Goal: Task Accomplishment & Management: Complete application form

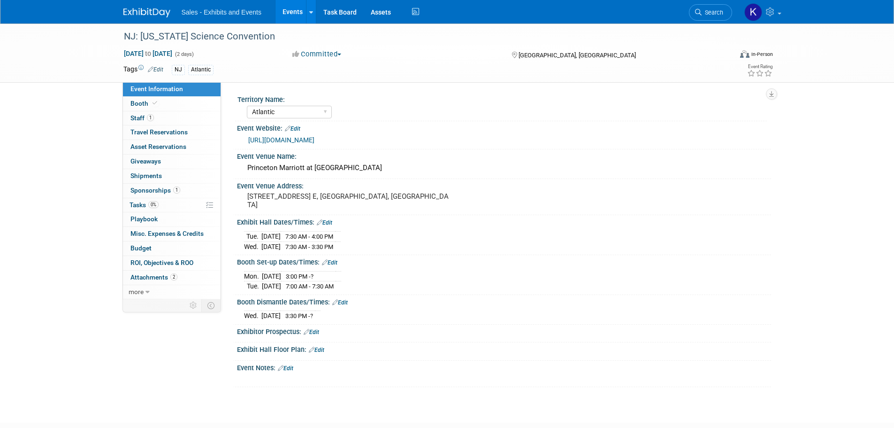
select select "Atlantic"
drag, startPoint x: 131, startPoint y: 10, endPoint x: 145, endPoint y: 16, distance: 15.8
click at [131, 9] on img at bounding box center [146, 12] width 47 height 9
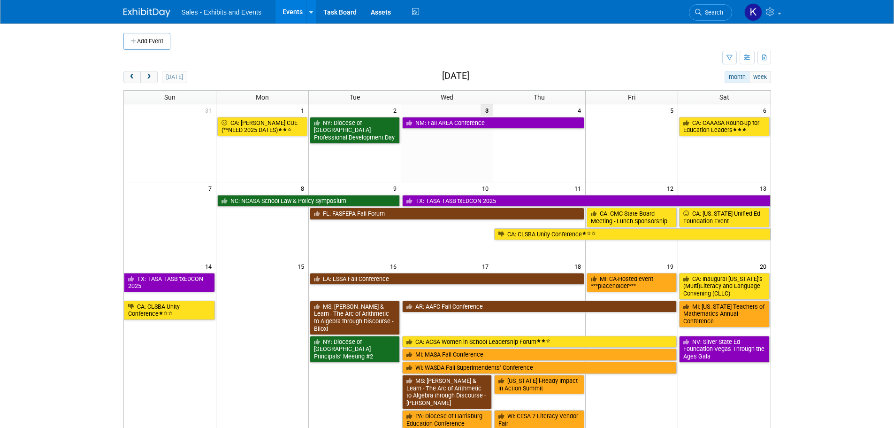
drag, startPoint x: 134, startPoint y: 40, endPoint x: 140, endPoint y: 47, distance: 8.7
click at [135, 42] on icon "button" at bounding box center [134, 41] width 7 height 6
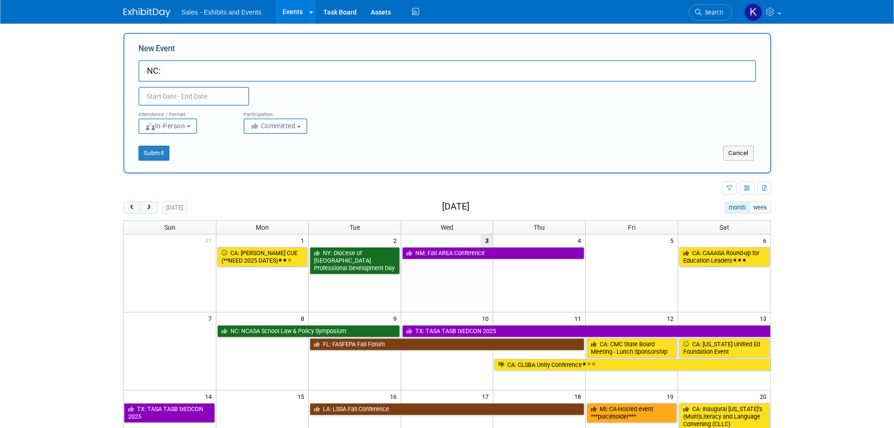
click at [180, 74] on input "NC:" at bounding box center [447, 71] width 618 height 22
drag, startPoint x: 177, startPoint y: 69, endPoint x: 190, endPoint y: 71, distance: 13.3
click at [177, 69] on input "NC:" at bounding box center [447, 71] width 618 height 22
type input "NC: Aspiring Superintendents Dinner"
drag, startPoint x: 213, startPoint y: 93, endPoint x: 218, endPoint y: 98, distance: 6.7
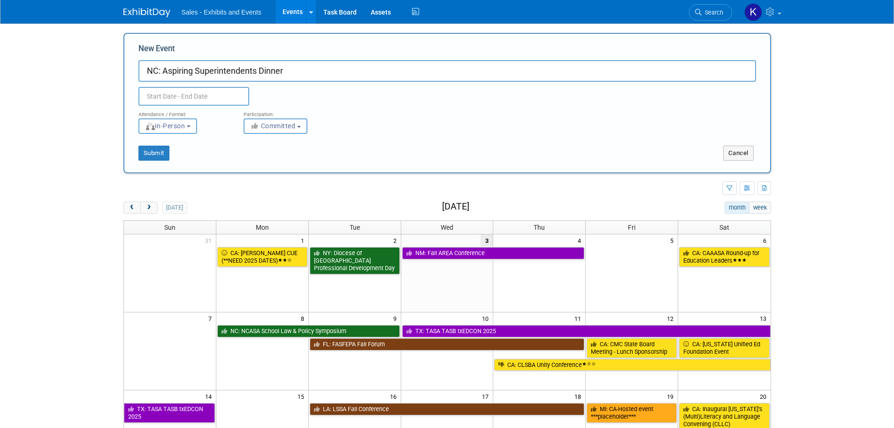
click at [212, 94] on input "text" at bounding box center [193, 96] width 111 height 19
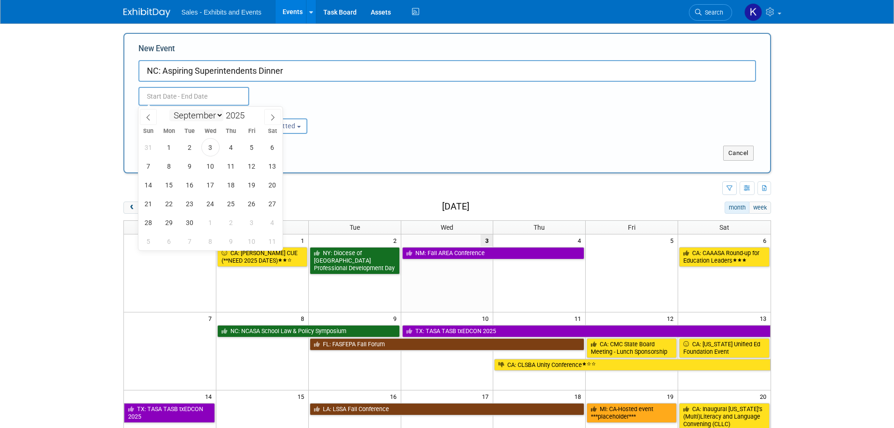
click at [218, 115] on select "January February March April May June July August September October November De…" at bounding box center [196, 115] width 54 height 12
select select "9"
click at [169, 109] on select "January February March April May June July August September October November De…" at bounding box center [196, 115] width 54 height 12
click at [215, 222] on span "29" at bounding box center [210, 222] width 18 height 18
click at [214, 222] on span "29" at bounding box center [210, 222] width 18 height 18
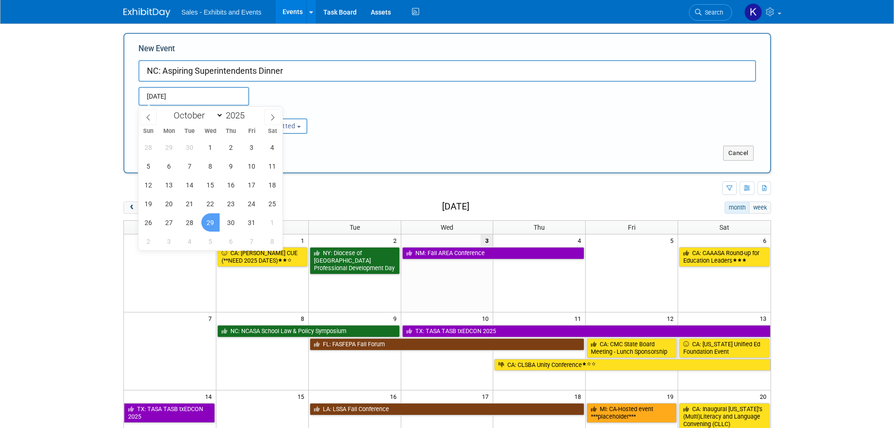
type input "Oct 29, 2025 to Oct 29, 2025"
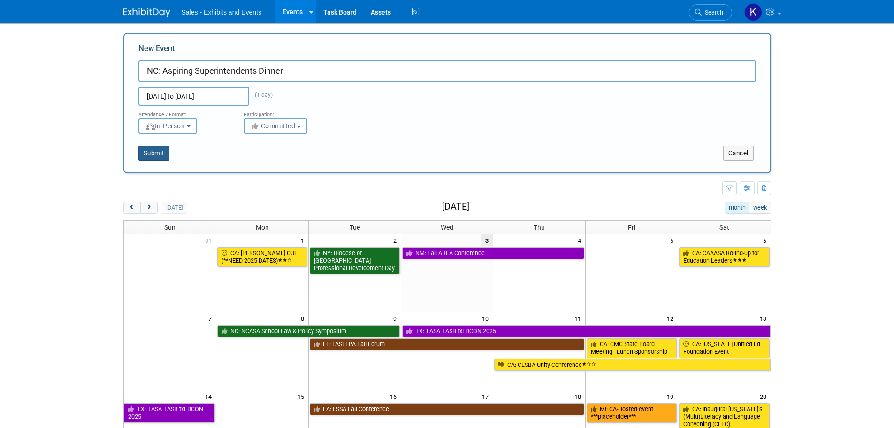
click at [160, 154] on button "Submit" at bounding box center [153, 153] width 31 height 15
type input "NC: Aspiring Superintendents Dinner"
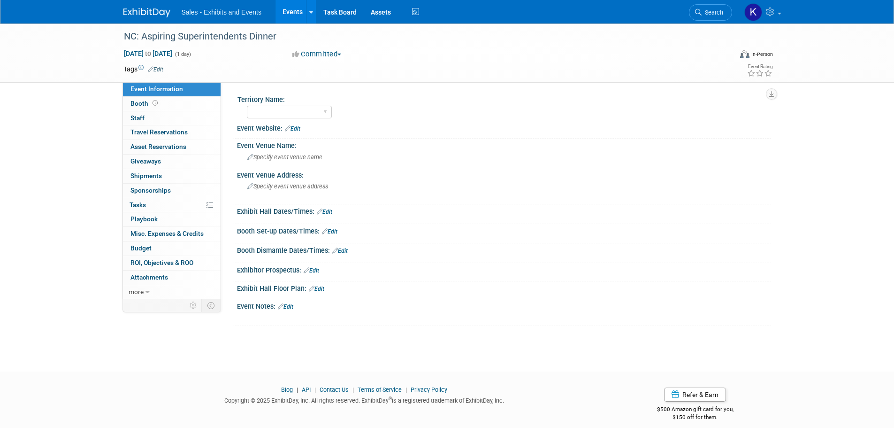
drag, startPoint x: 159, startPoint y: 69, endPoint x: 165, endPoint y: 72, distance: 7.3
click at [159, 69] on link "Edit" at bounding box center [155, 69] width 15 height 7
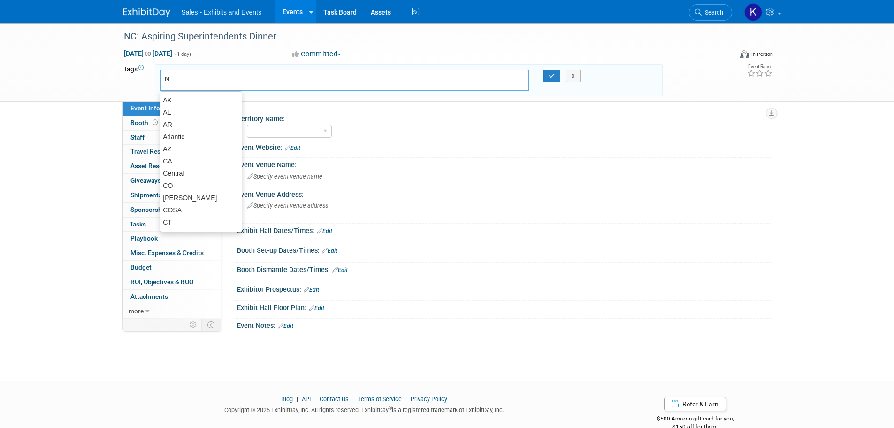
type input "NC"
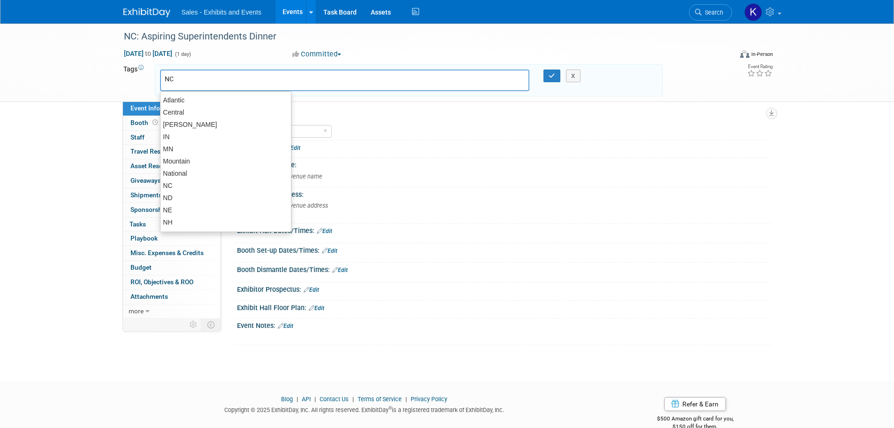
type input "NC"
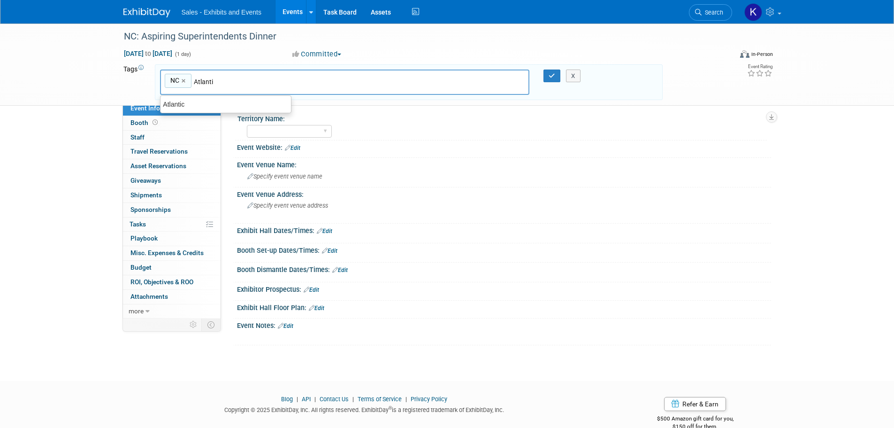
type input "Atlantic"
type input "NC, Atlantic"
click at [552, 75] on icon "button" at bounding box center [552, 76] width 7 height 6
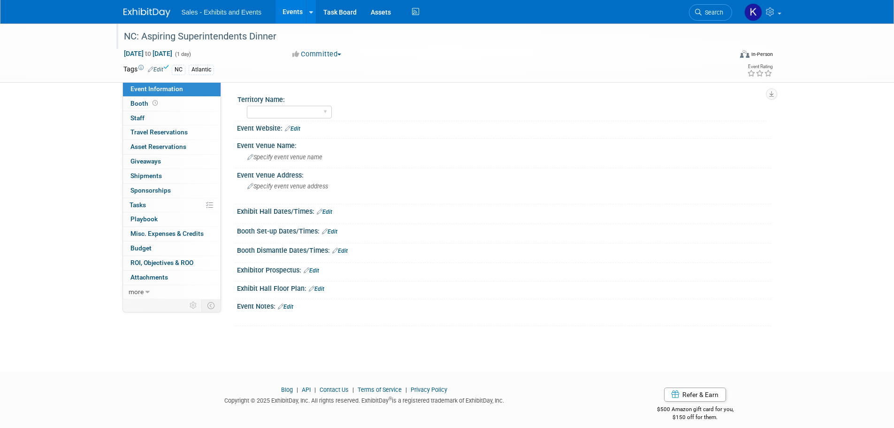
click at [265, 32] on div "NC: Aspiring Superintendents Dinner" at bounding box center [420, 36] width 598 height 17
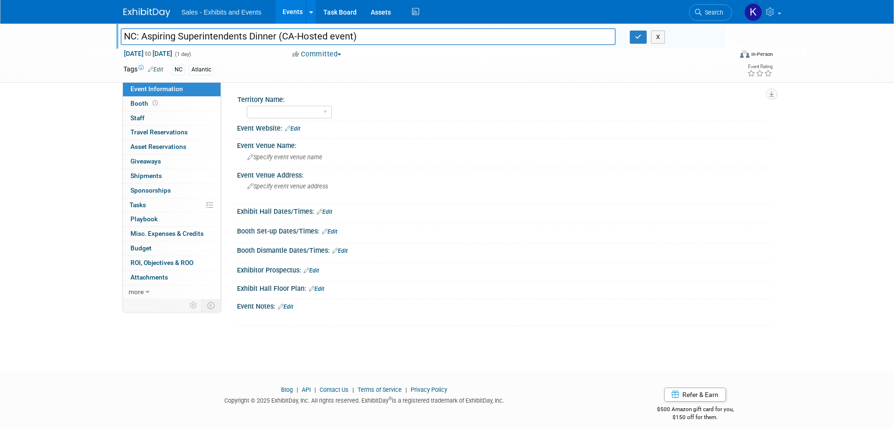
type input "NC: Aspiring Superintendents Dinner (CA-Hosted event)"
click at [628, 32] on div "X" at bounding box center [674, 37] width 102 height 13
click at [635, 40] on icon "button" at bounding box center [638, 37] width 7 height 6
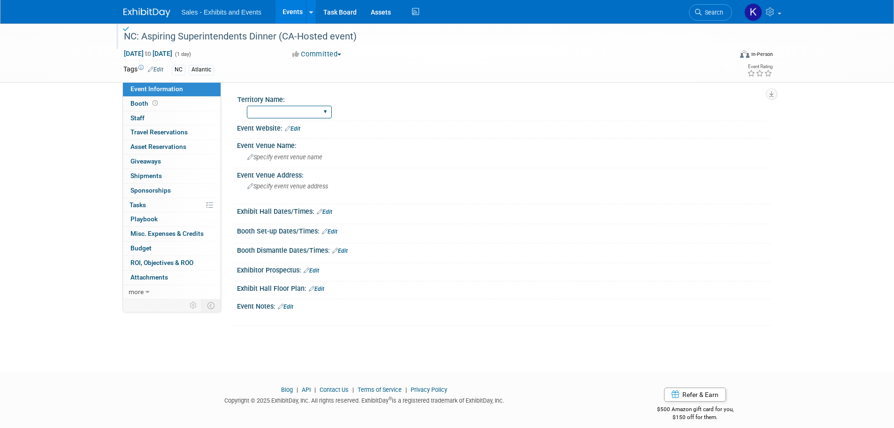
click at [319, 113] on select "Atlantic Southeast Central Southwest Pacific Mountain National Strategic Partne…" at bounding box center [289, 112] width 85 height 13
select select "Atlantic"
click at [247, 106] on select "Atlantic Southeast Central Southwest Pacific Mountain National Strategic Partne…" at bounding box center [289, 112] width 85 height 13
click at [309, 154] on span "Specify event venue name" at bounding box center [284, 157] width 75 height 7
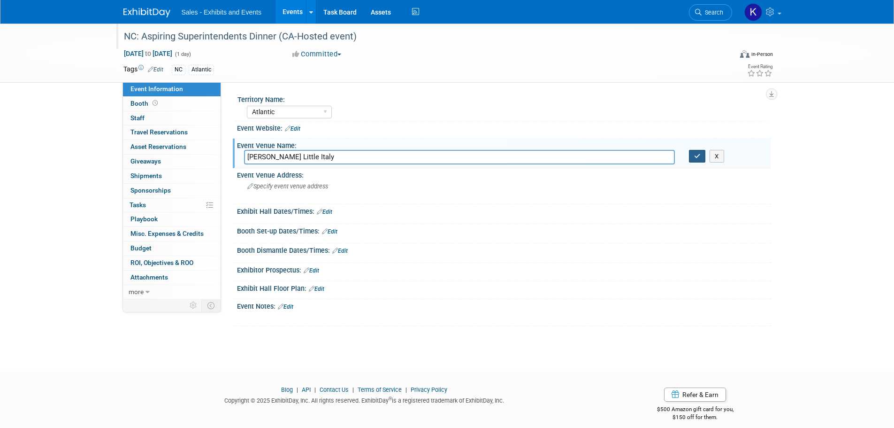
type input "Maggiano's Little Italy"
drag, startPoint x: 700, startPoint y: 154, endPoint x: 692, endPoint y: 156, distance: 8.3
click at [700, 154] on icon "button" at bounding box center [697, 156] width 7 height 6
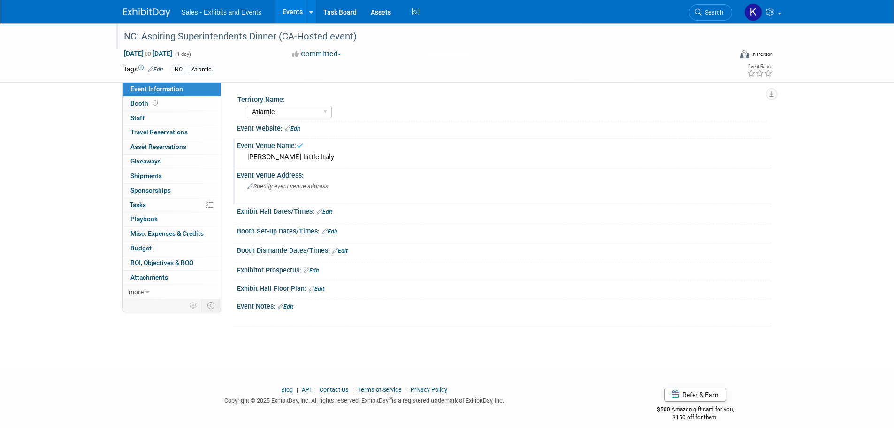
click at [316, 187] on span "Specify event venue address" at bounding box center [287, 186] width 81 height 7
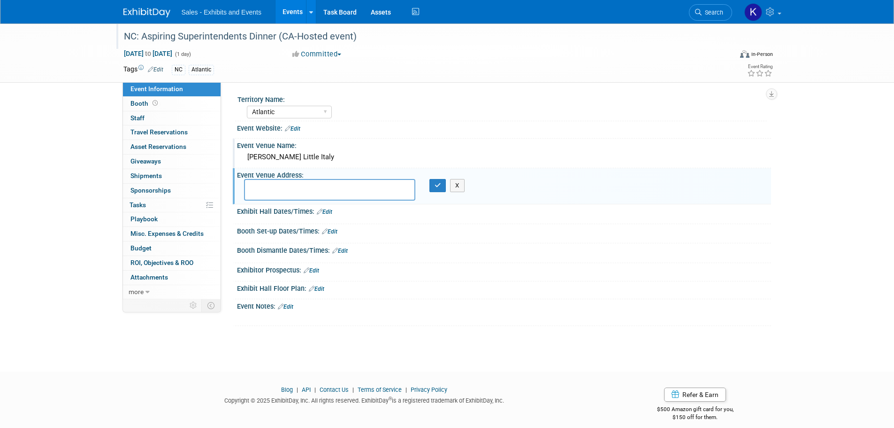
drag, startPoint x: 280, startPoint y: 181, endPoint x: 298, endPoint y: 183, distance: 18.5
click at [280, 181] on textarea at bounding box center [329, 190] width 171 height 22
type textarea "8030 Renaissance Pkwy., Durham, NC 27713"
drag, startPoint x: 436, startPoint y: 185, endPoint x: 441, endPoint y: 199, distance: 14.6
click at [437, 185] on icon "button" at bounding box center [438, 185] width 7 height 6
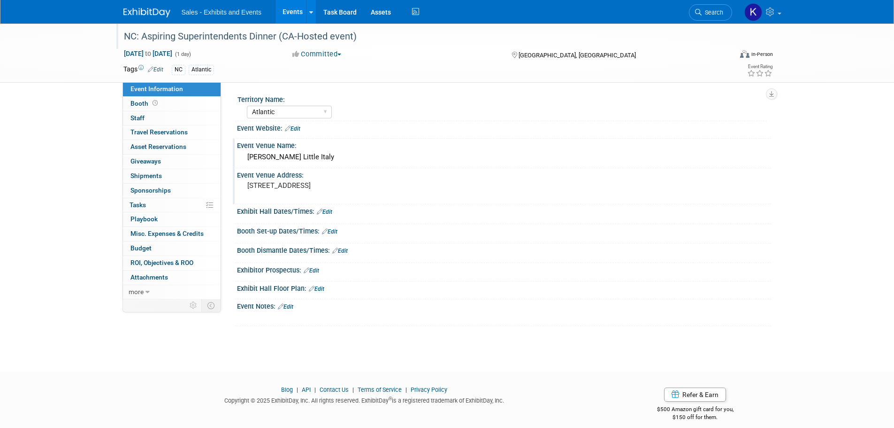
drag, startPoint x: 331, startPoint y: 211, endPoint x: 337, endPoint y: 212, distance: 6.2
click at [331, 211] on link "Edit" at bounding box center [324, 211] width 15 height 7
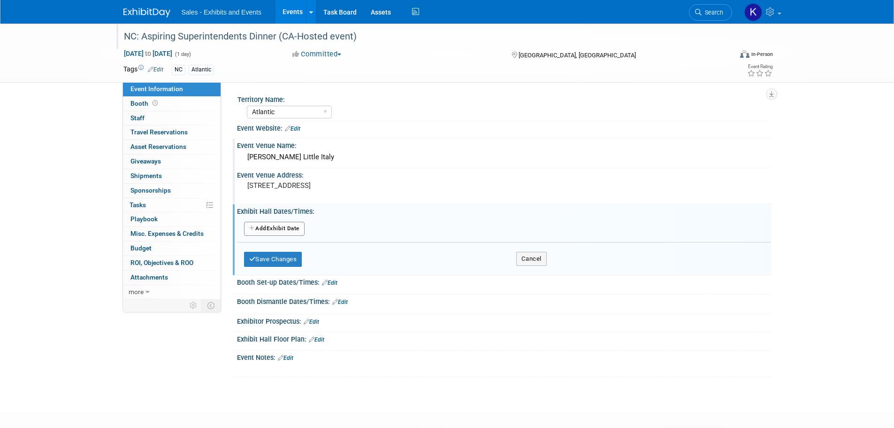
click at [363, 199] on div "8030 Renaissance Pkwy., Durham, NC 27713" at bounding box center [348, 190] width 208 height 22
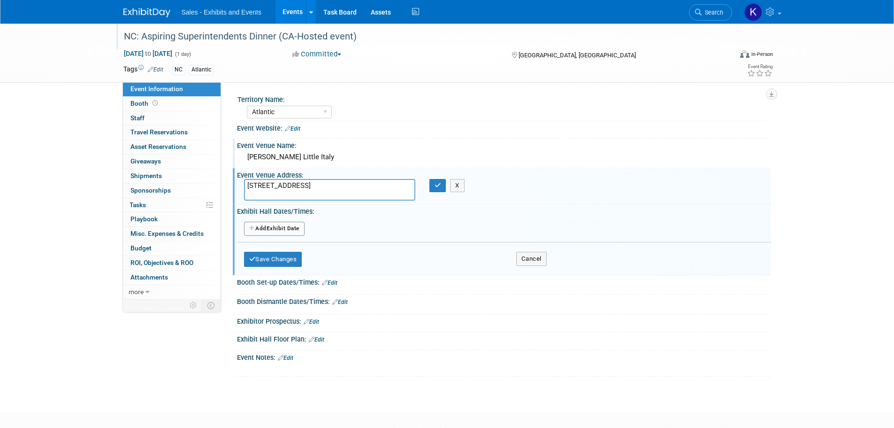
click at [403, 308] on div at bounding box center [504, 309] width 520 height 2
drag, startPoint x: 283, startPoint y: 256, endPoint x: 297, endPoint y: 245, distance: 18.3
click at [283, 256] on button "Save Changes" at bounding box center [273, 259] width 58 height 15
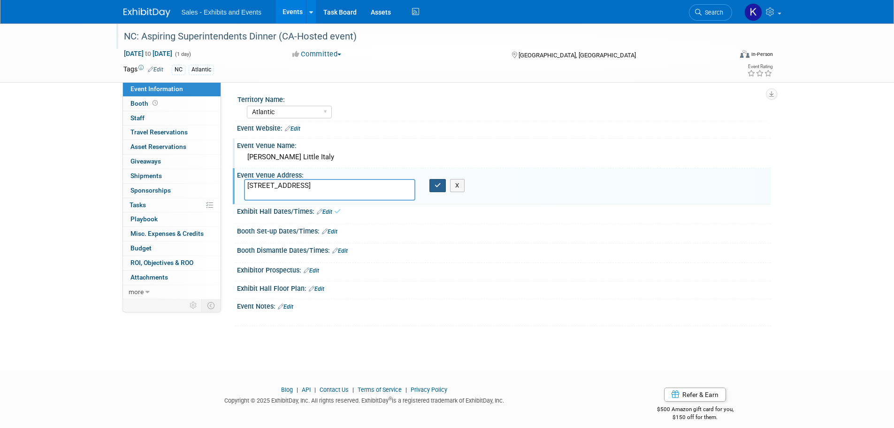
click at [437, 188] on icon "button" at bounding box center [438, 185] width 7 height 6
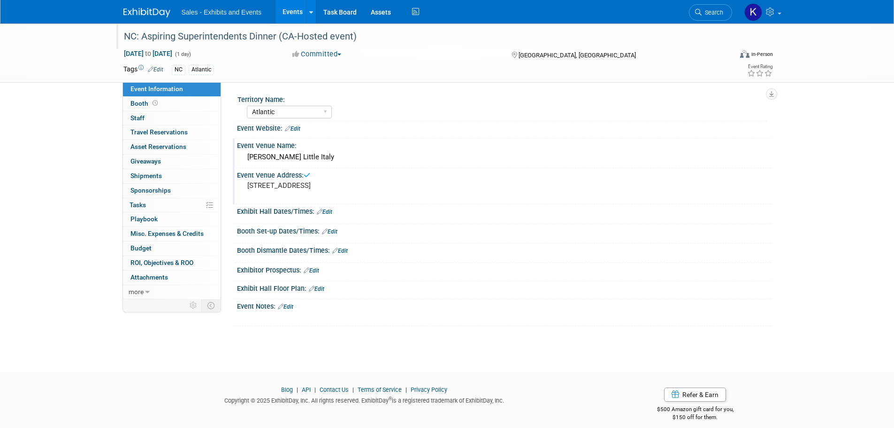
drag, startPoint x: 332, startPoint y: 211, endPoint x: 343, endPoint y: 216, distance: 11.8
click at [332, 212] on link "Edit" at bounding box center [324, 211] width 15 height 7
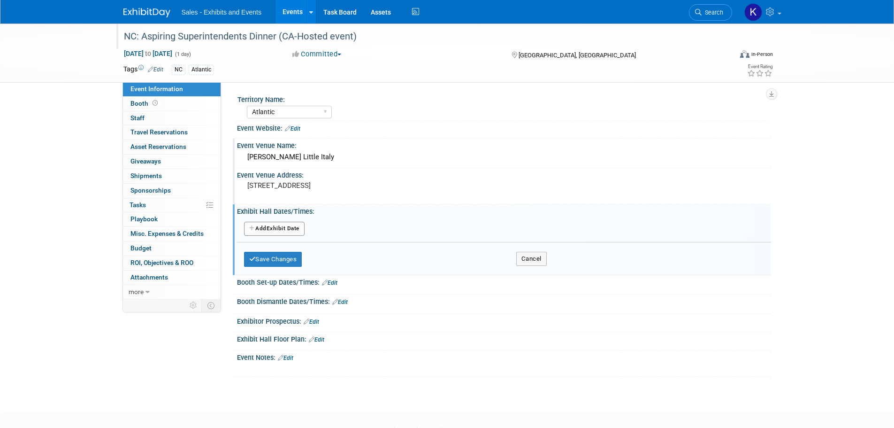
click at [285, 228] on button "Add Another Exhibit Date" at bounding box center [274, 229] width 61 height 14
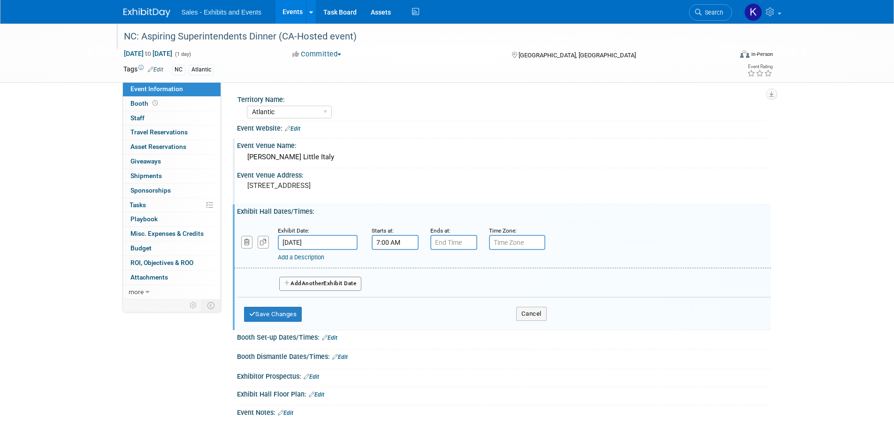
click at [394, 244] on input "7:00 AM" at bounding box center [395, 242] width 47 height 15
click at [395, 301] on span at bounding box center [393, 306] width 16 height 16
drag, startPoint x: 395, startPoint y: 301, endPoint x: 458, endPoint y: 301, distance: 62.9
click at [397, 302] on span at bounding box center [393, 306] width 16 height 16
click at [480, 289] on button "AM" at bounding box center [475, 285] width 17 height 16
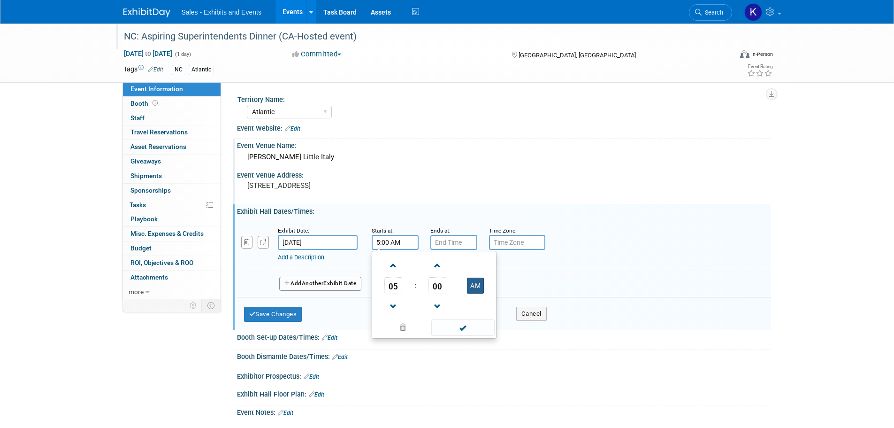
type input "5:00 PM"
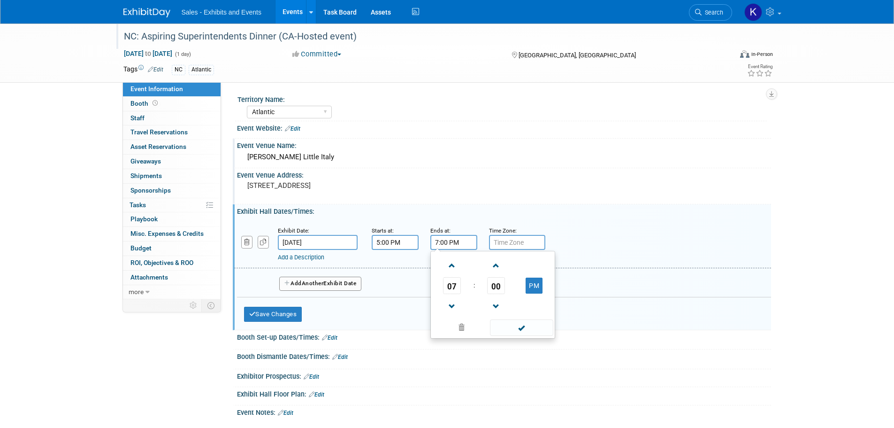
click at [460, 247] on input "7:00 PM" at bounding box center [454, 242] width 47 height 15
click at [453, 264] on span at bounding box center [452, 265] width 16 height 16
drag, startPoint x: 449, startPoint y: 304, endPoint x: 486, endPoint y: 315, distance: 39.1
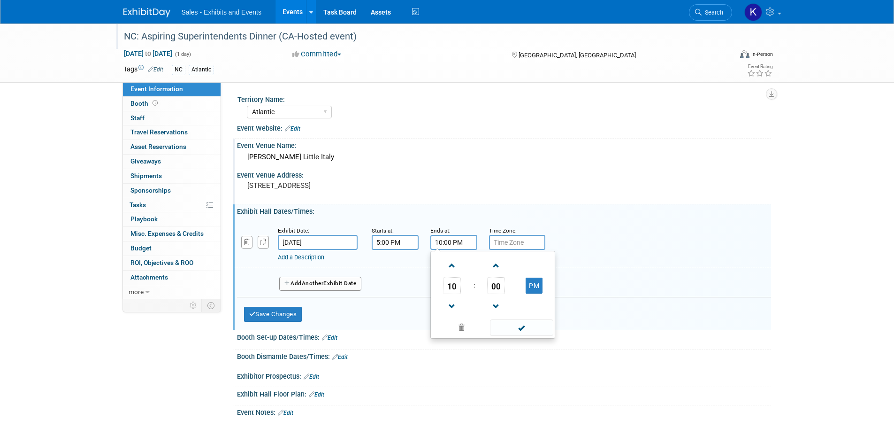
click at [450, 304] on span at bounding box center [452, 306] width 16 height 16
type input "9:00 PM"
click at [516, 326] on span at bounding box center [521, 327] width 63 height 16
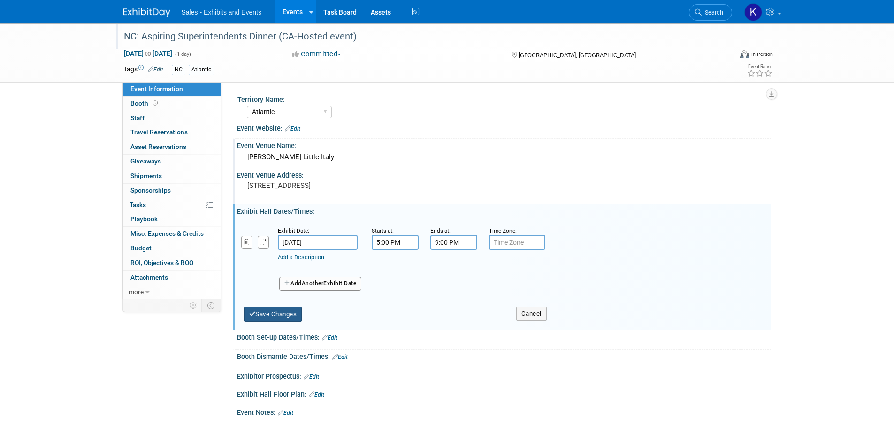
drag, startPoint x: 289, startPoint y: 314, endPoint x: 345, endPoint y: 308, distance: 56.2
click at [292, 313] on button "Save Changes" at bounding box center [273, 314] width 58 height 15
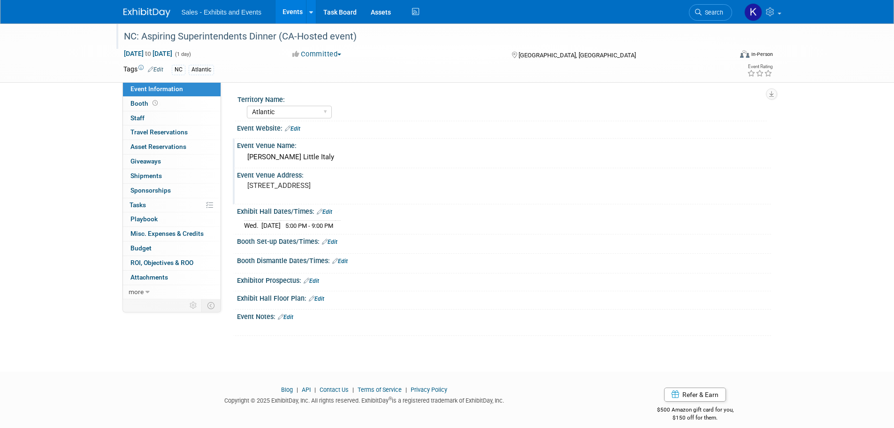
click at [334, 239] on link "Edit" at bounding box center [329, 242] width 15 height 7
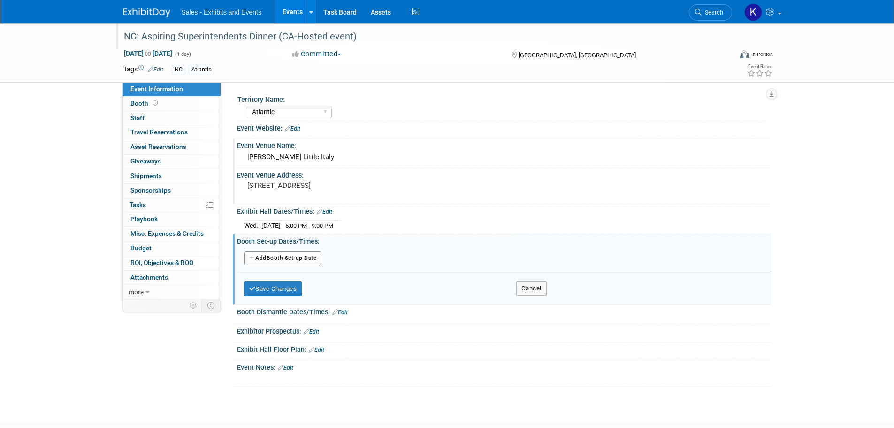
click at [310, 262] on button "Add Another Booth Set-up Date" at bounding box center [283, 258] width 78 height 14
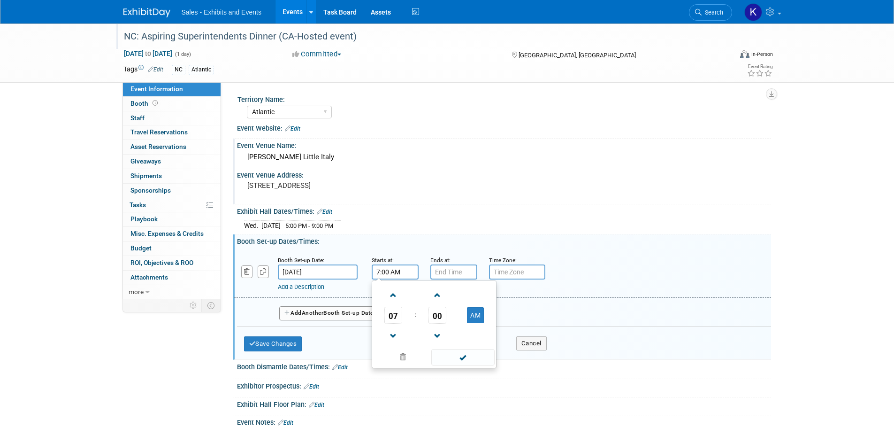
click at [391, 272] on input "7:00 AM" at bounding box center [395, 271] width 47 height 15
click at [392, 331] on span at bounding box center [393, 336] width 16 height 16
click at [392, 330] on span at bounding box center [393, 336] width 16 height 16
click at [473, 315] on button "AM" at bounding box center [475, 315] width 17 height 16
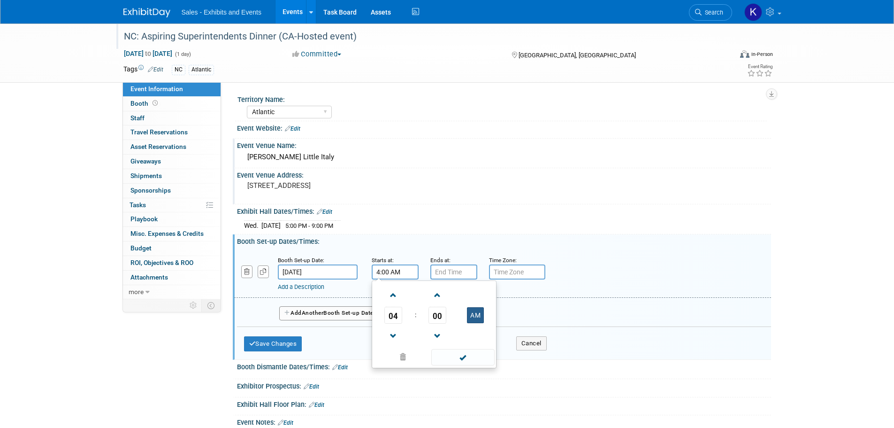
type input "4:00 PM"
click at [458, 366] on div "04 : 00 PM 12 01 02 03 04 05 06 07 08 09 10 11 00 05 10 15 20 25 30 35 40 45 50…" at bounding box center [434, 324] width 125 height 88
click at [461, 273] on input "7:00 PM" at bounding box center [454, 271] width 47 height 15
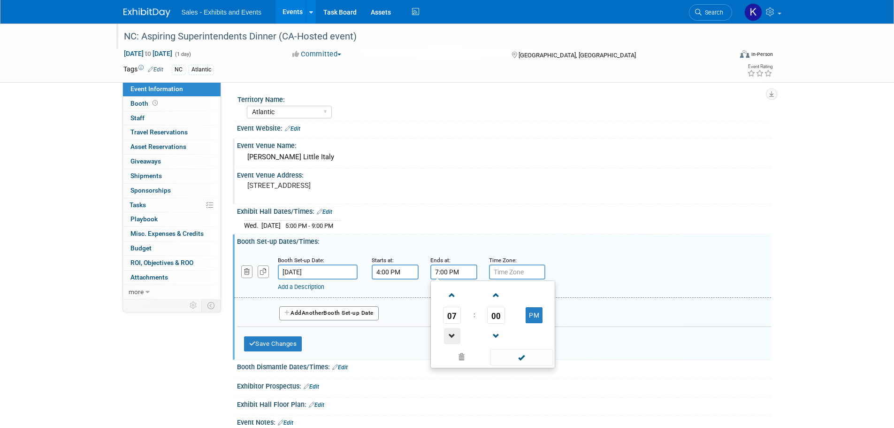
click at [455, 338] on span at bounding box center [452, 336] width 16 height 16
type input "5:00 PM"
click at [520, 361] on span at bounding box center [521, 357] width 63 height 16
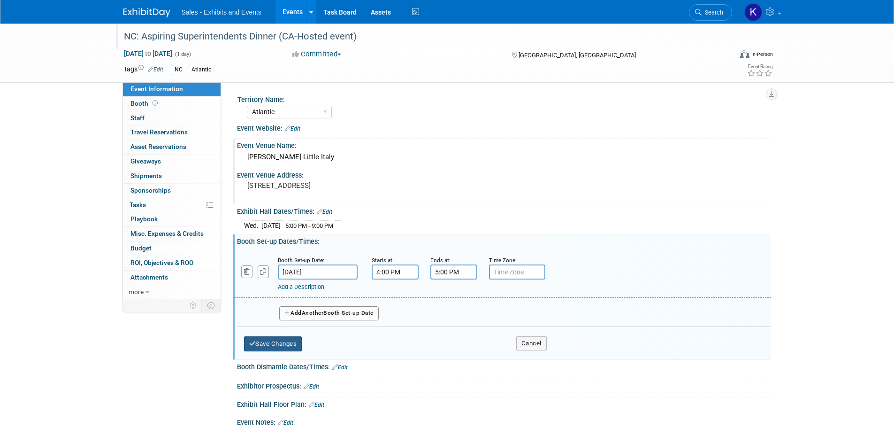
click at [259, 337] on button "Save Changes" at bounding box center [273, 343] width 58 height 15
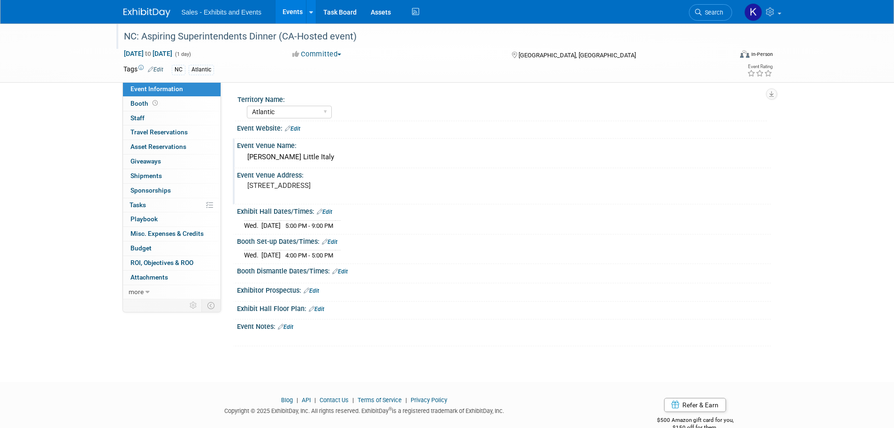
drag, startPoint x: 291, startPoint y: 325, endPoint x: 324, endPoint y: 325, distance: 33.3
click at [291, 325] on link "Edit" at bounding box center [285, 326] width 15 height 7
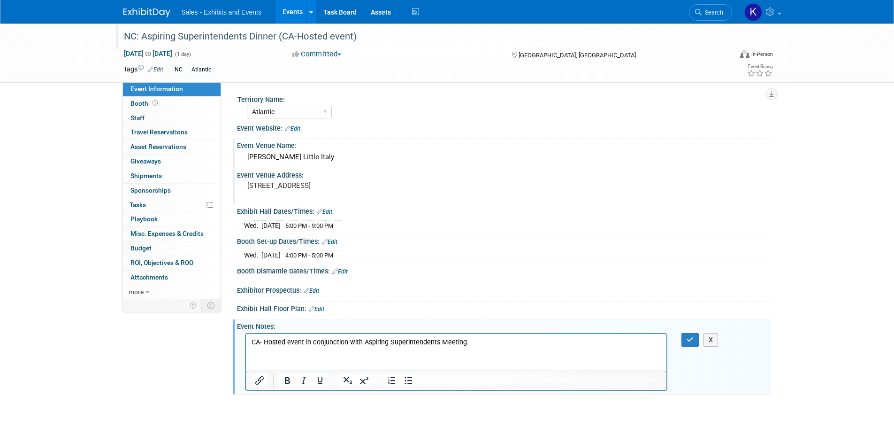
drag, startPoint x: 471, startPoint y: 339, endPoint x: 477, endPoint y: 339, distance: 6.6
click at [471, 339] on p "CA- Hosted event in conjunction with Aspiring Superintendents Meeting." at bounding box center [456, 341] width 410 height 9
drag, startPoint x: 471, startPoint y: 341, endPoint x: 354, endPoint y: 344, distance: 117.9
click at [354, 344] on p "CA- Hosted event in conjunction with Aspiring Superintendents Meeting." at bounding box center [456, 341] width 410 height 9
click at [689, 338] on icon "button" at bounding box center [690, 339] width 7 height 7
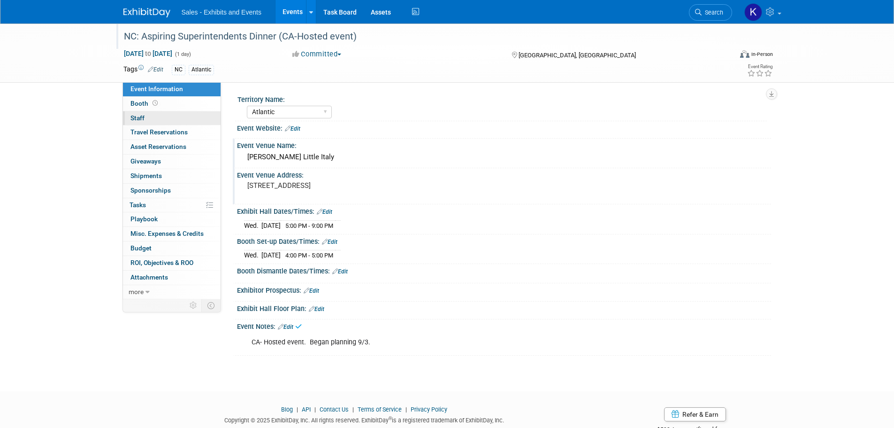
click at [139, 117] on span "Staff 0" at bounding box center [138, 118] width 14 height 8
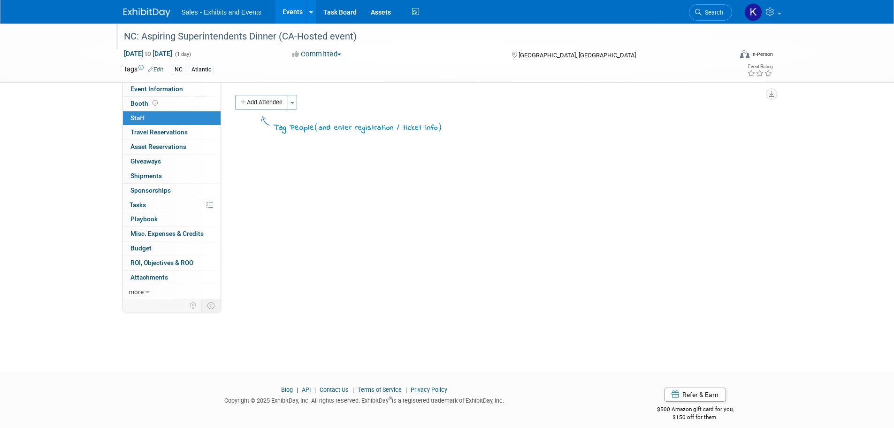
click at [270, 108] on button "Add Attendee" at bounding box center [261, 102] width 53 height 15
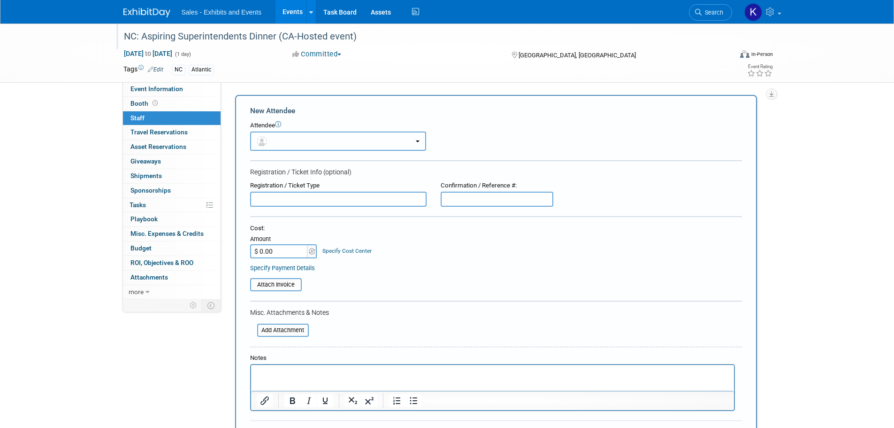
click at [283, 135] on button "button" at bounding box center [338, 140] width 176 height 19
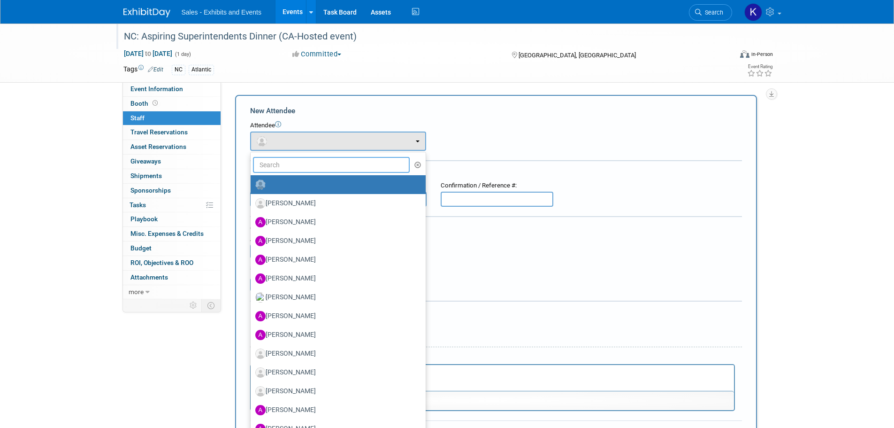
click at [308, 162] on input "text" at bounding box center [331, 165] width 157 height 16
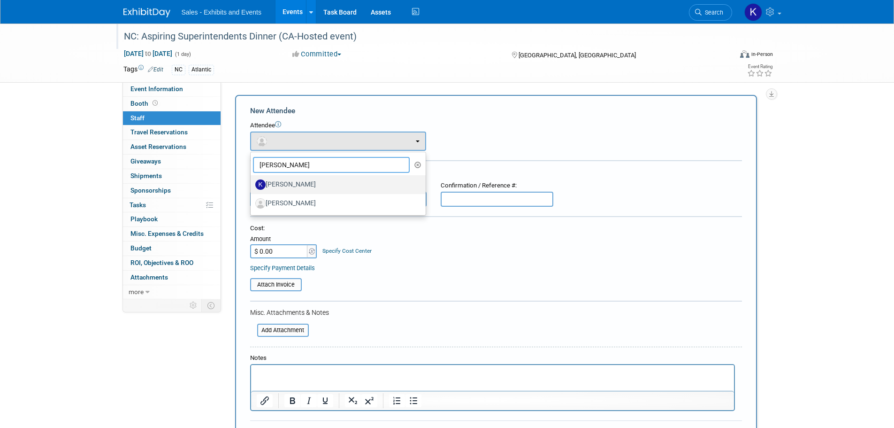
type input "Kellie"
drag, startPoint x: 303, startPoint y: 185, endPoint x: 342, endPoint y: 197, distance: 40.1
click at [303, 186] on label "Kellie Petty" at bounding box center [335, 184] width 161 height 15
click at [252, 186] on input "Kellie Petty" at bounding box center [249, 183] width 6 height 6
select select "e92d1d23-a063-4010-a1a0-4968275b8384"
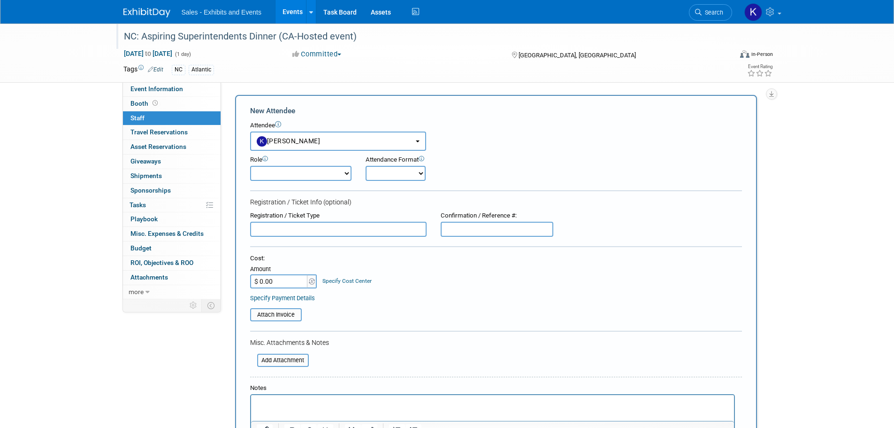
click at [348, 173] on select "Author Demonstrator Host Planner Presenter Product Rep Sales Representative" at bounding box center [300, 173] width 101 height 15
select select "4"
click at [250, 166] on select "Author Demonstrator Host Planner Presenter Product Rep Sales Representative" at bounding box center [300, 173] width 101 height 15
click at [412, 168] on select "Onsite Remote" at bounding box center [396, 173] width 60 height 15
select select "1"
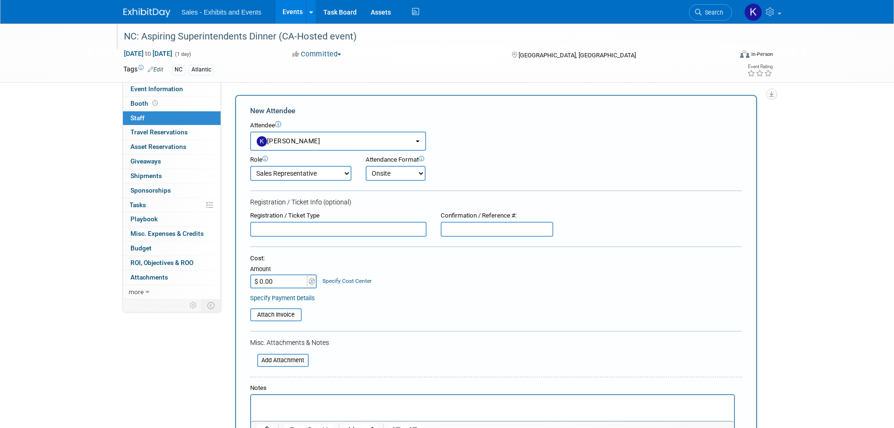
click at [366, 166] on select "Onsite Remote" at bounding box center [396, 173] width 60 height 15
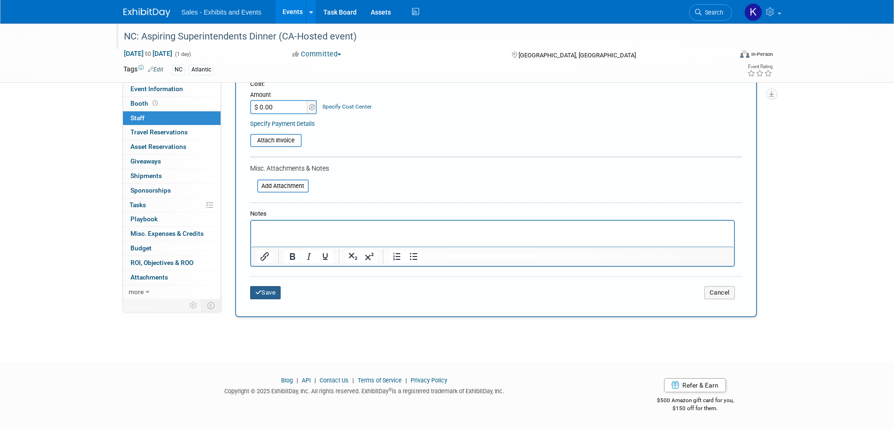
click at [272, 295] on button "Save" at bounding box center [265, 292] width 31 height 13
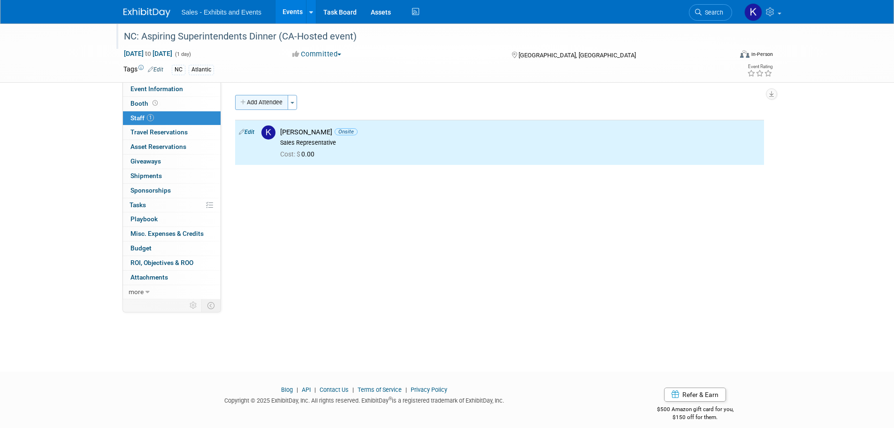
click at [264, 97] on button "Add Attendee" at bounding box center [261, 102] width 53 height 15
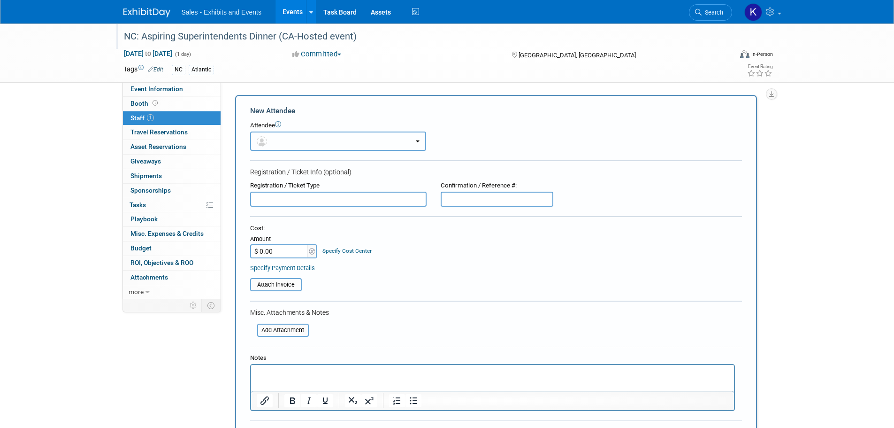
click at [342, 140] on button "button" at bounding box center [338, 140] width 176 height 19
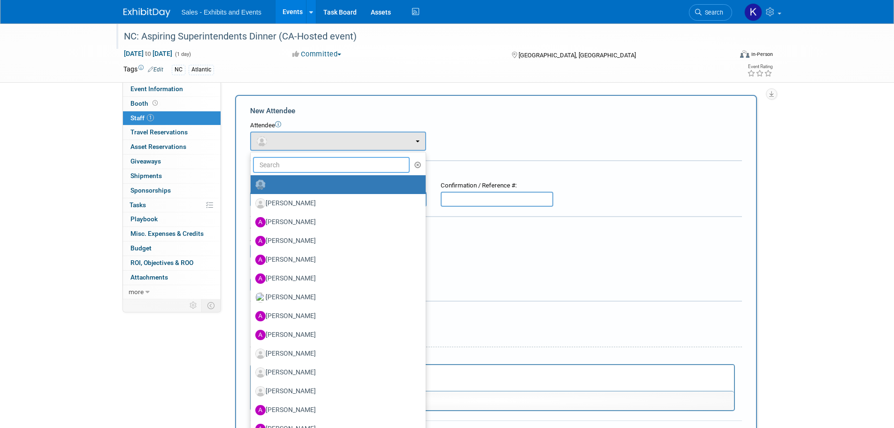
click at [332, 162] on input "text" at bounding box center [331, 165] width 157 height 16
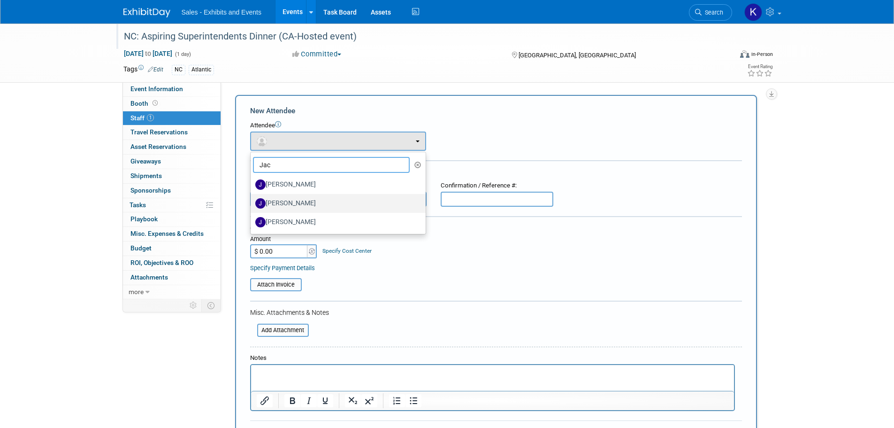
type input "Jac"
click at [299, 201] on label "Jacob Jung" at bounding box center [335, 203] width 161 height 15
click at [252, 201] on input "Jacob Jung" at bounding box center [249, 202] width 6 height 6
select select "dabcfed9-b855-4ea6-b551-47aa81517283"
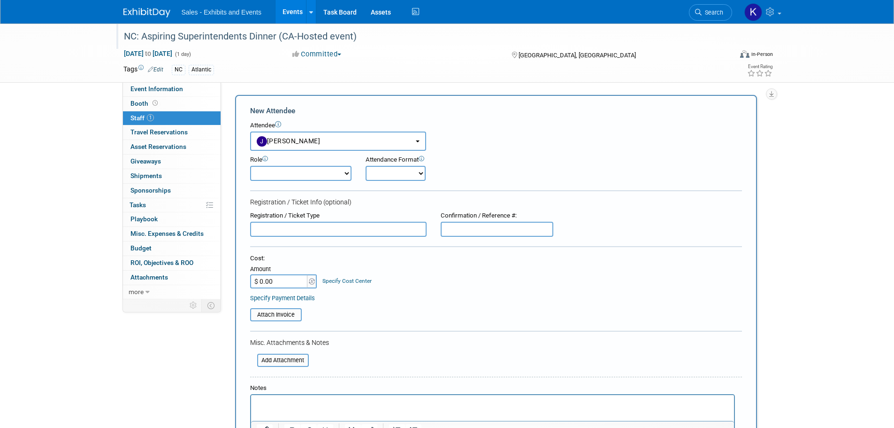
click at [346, 171] on select "Author Demonstrator Host Planner Presenter Product Rep Sales Representative" at bounding box center [300, 173] width 101 height 15
select select "4"
click at [250, 166] on select "Author Demonstrator Host Planner Presenter Product Rep Sales Representative" at bounding box center [300, 173] width 101 height 15
click at [419, 171] on select "Onsite Remote" at bounding box center [396, 173] width 60 height 15
select select "1"
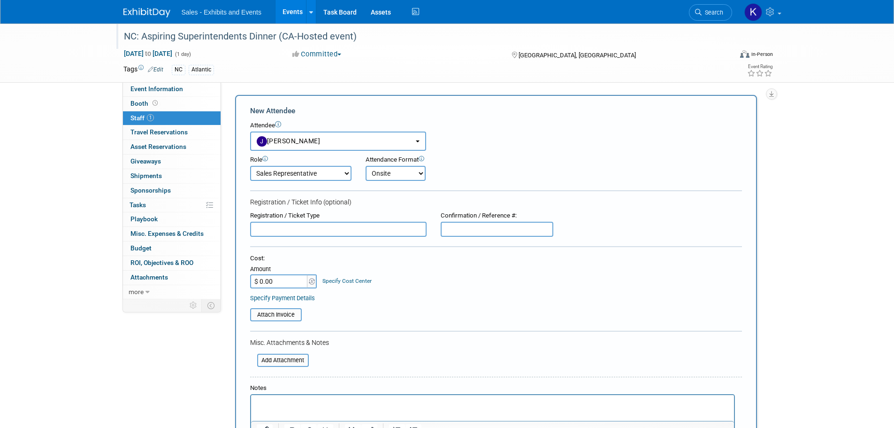
click at [366, 166] on select "Onsite Remote" at bounding box center [396, 173] width 60 height 15
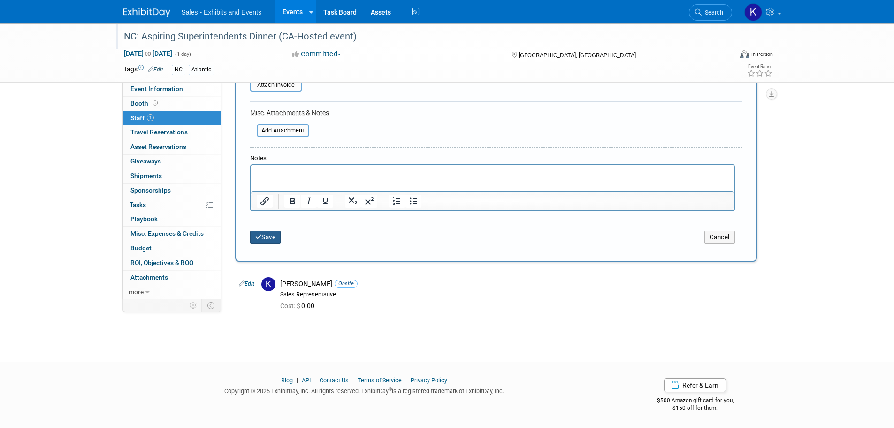
drag, startPoint x: 277, startPoint y: 231, endPoint x: 286, endPoint y: 232, distance: 9.0
click at [277, 231] on button "Save" at bounding box center [265, 237] width 31 height 13
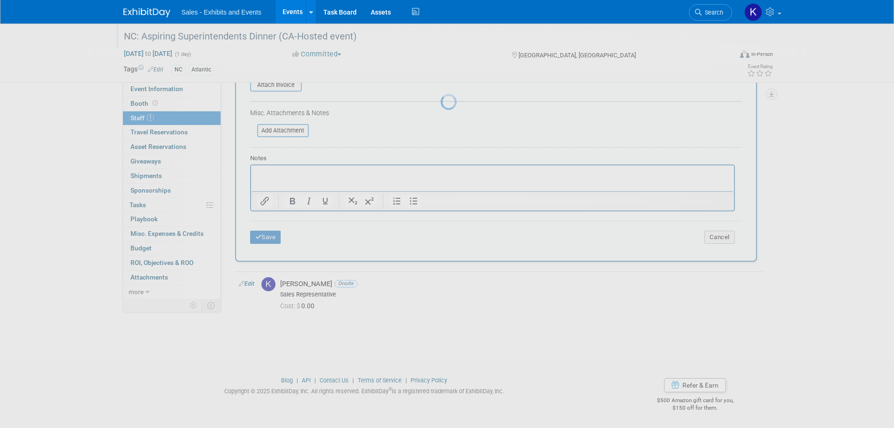
scroll to position [9, 0]
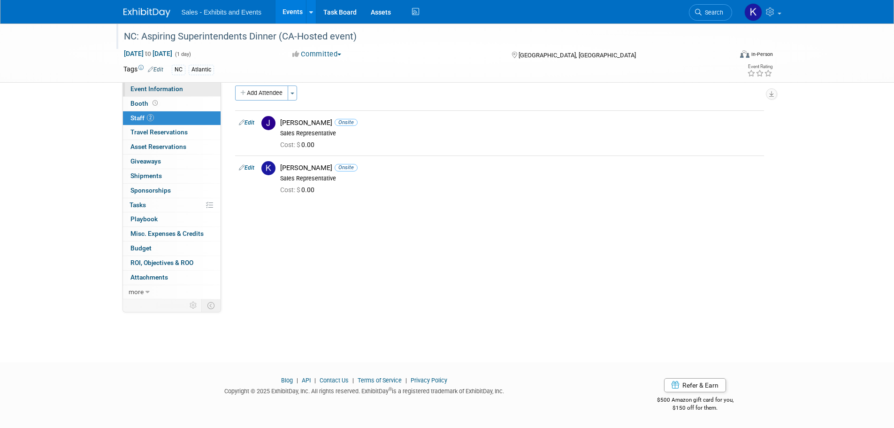
click at [151, 88] on span "Event Information" at bounding box center [157, 89] width 53 height 8
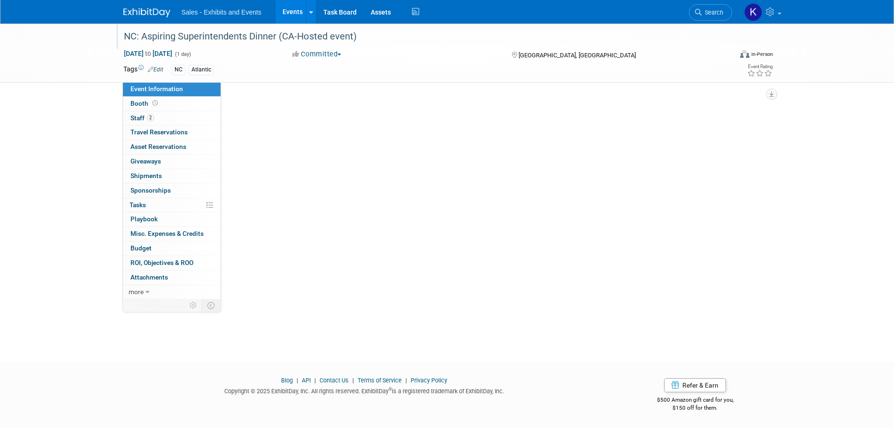
scroll to position [0, 0]
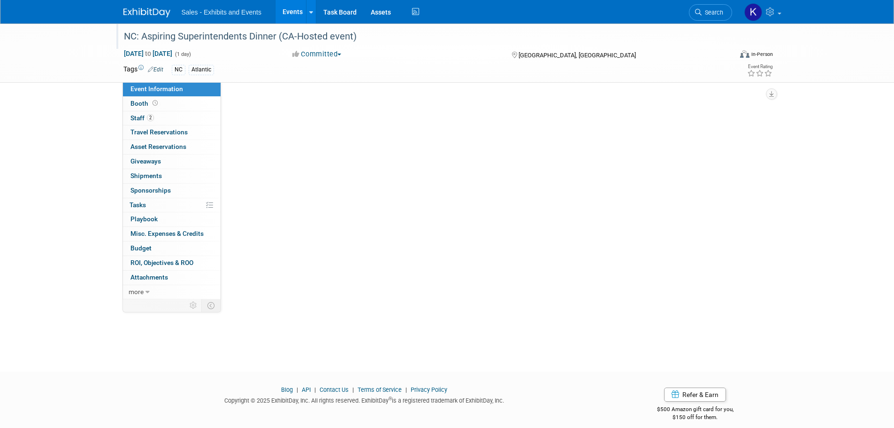
select select "Atlantic"
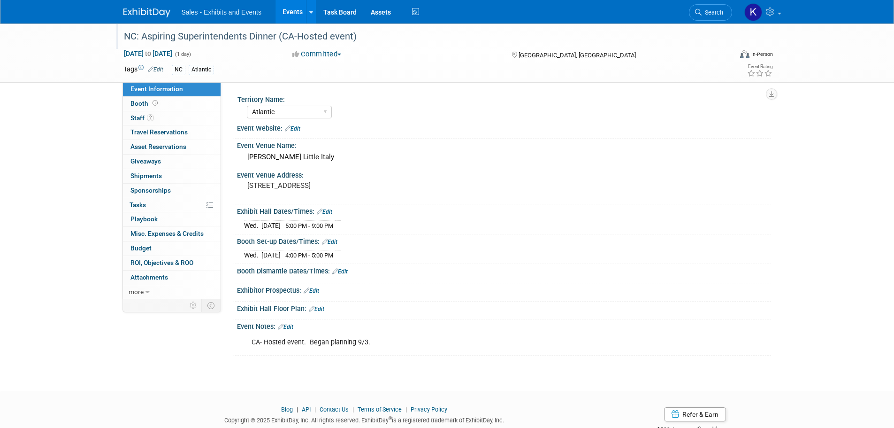
click at [289, 321] on div "Event Notes: Edit" at bounding box center [504, 325] width 534 height 12
click at [291, 325] on link "Edit" at bounding box center [285, 326] width 15 height 7
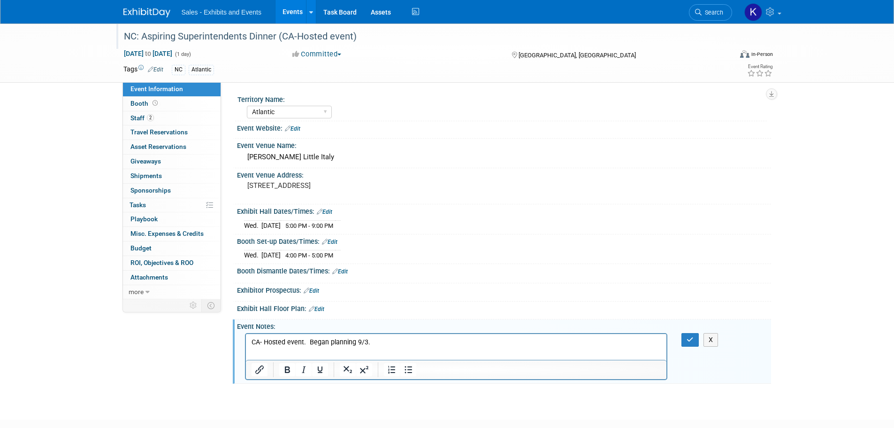
click at [384, 339] on p "CA- Hosted event. Began planning 9/3." at bounding box center [456, 341] width 410 height 9
click at [691, 337] on icon "button" at bounding box center [690, 339] width 7 height 7
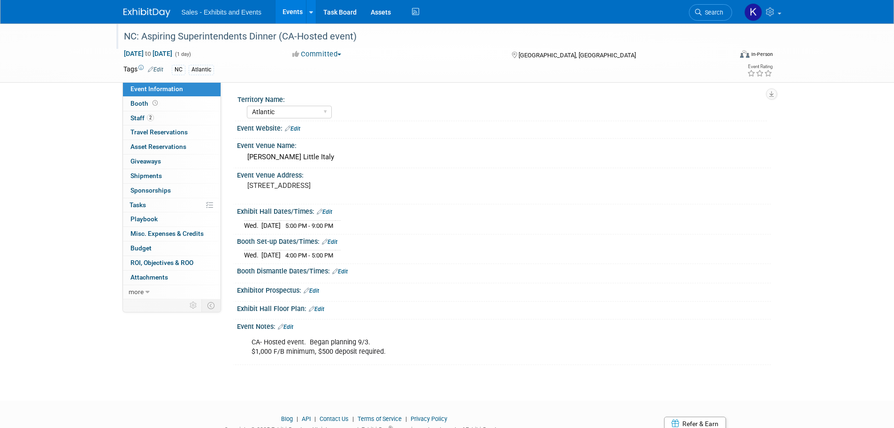
click at [156, 12] on img at bounding box center [146, 12] width 47 height 9
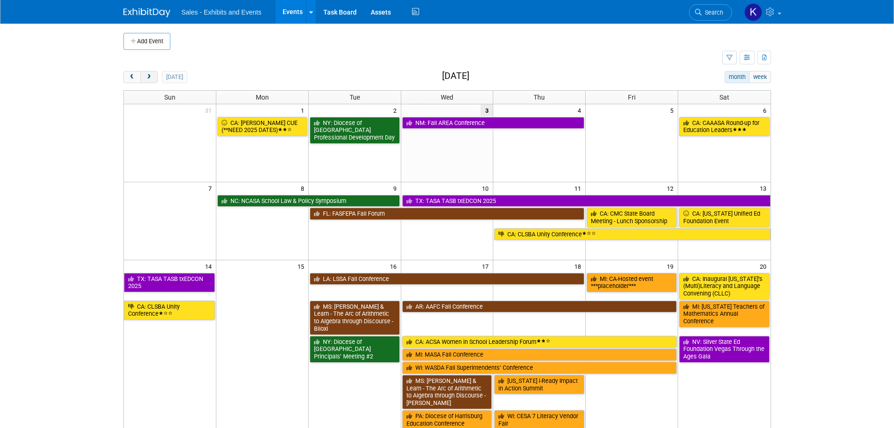
click at [153, 79] on button "next" at bounding box center [148, 77] width 17 height 12
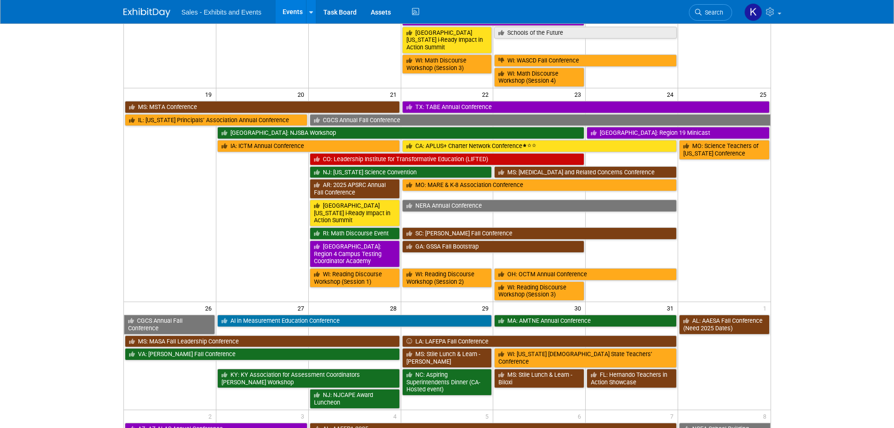
scroll to position [563, 0]
